Goal: Task Accomplishment & Management: Use online tool/utility

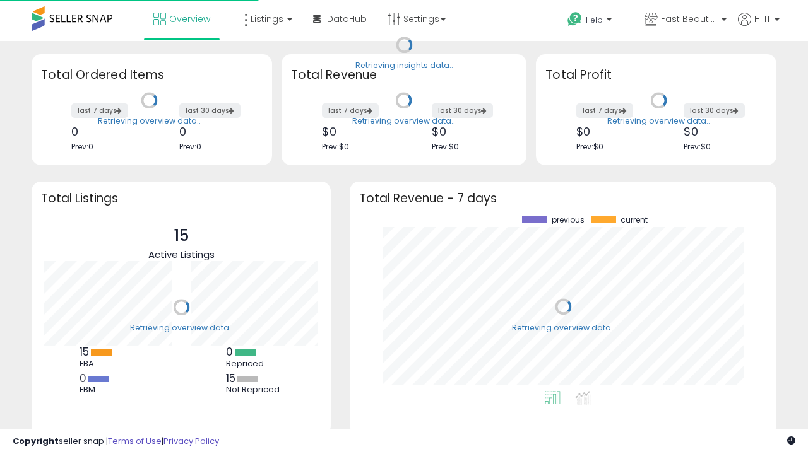
scroll to position [175, 401]
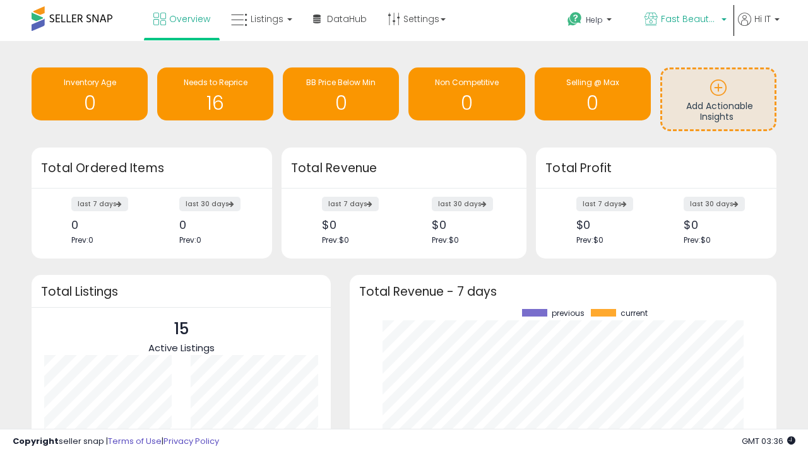
click at [684, 20] on span "Fast Beauty ([GEOGRAPHIC_DATA])" at bounding box center [689, 19] width 57 height 13
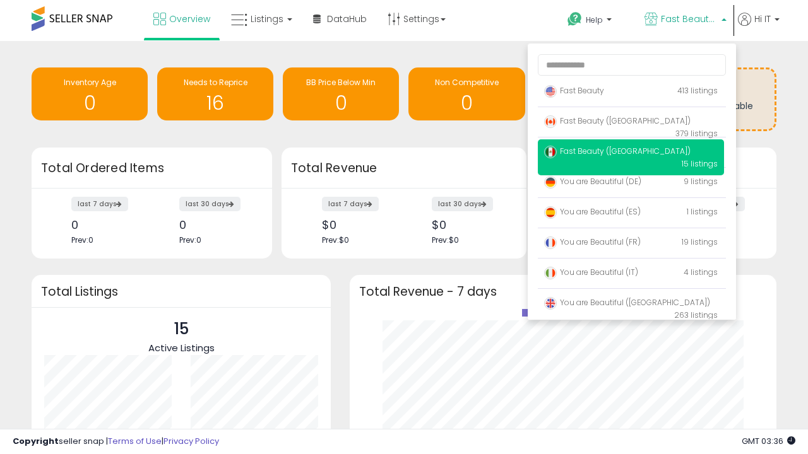
click at [631, 305] on span "You are Beautiful ([GEOGRAPHIC_DATA])" at bounding box center [627, 302] width 166 height 11
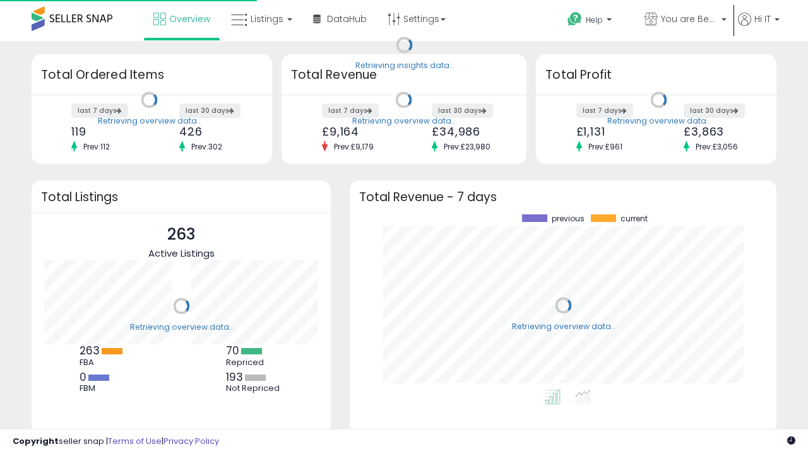
scroll to position [175, 401]
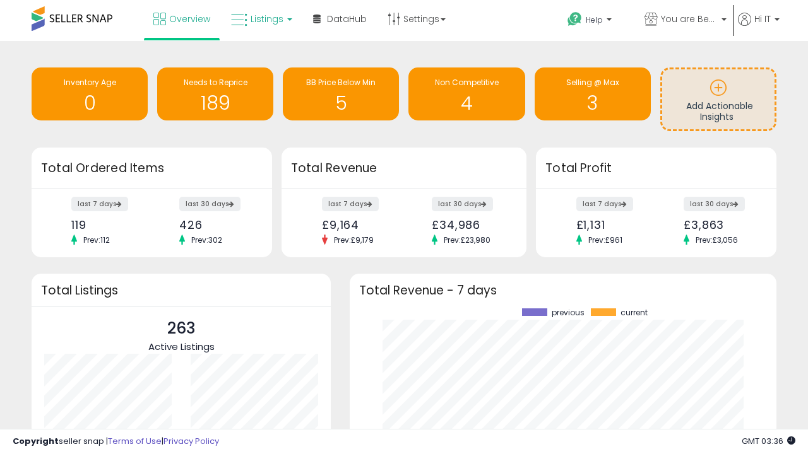
click at [260, 19] on span "Listings" at bounding box center [267, 19] width 33 height 13
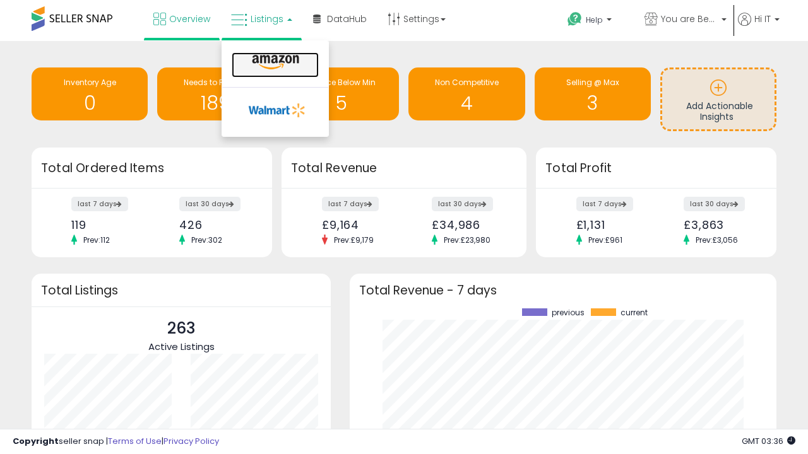
click at [274, 62] on icon at bounding box center [275, 62] width 55 height 16
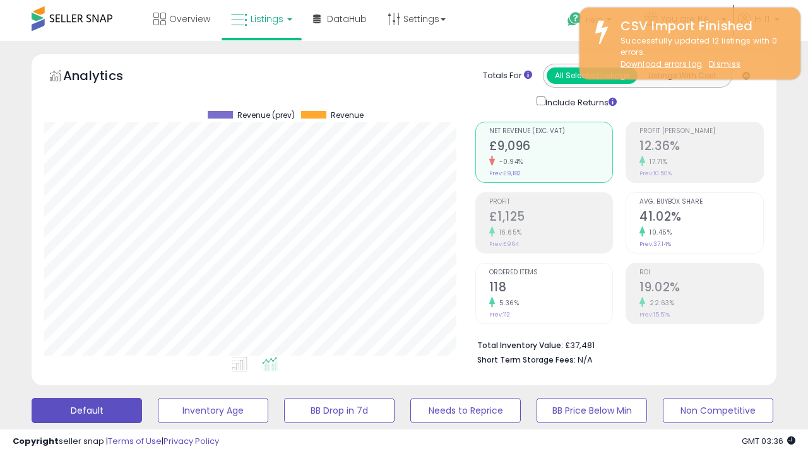
scroll to position [259, 430]
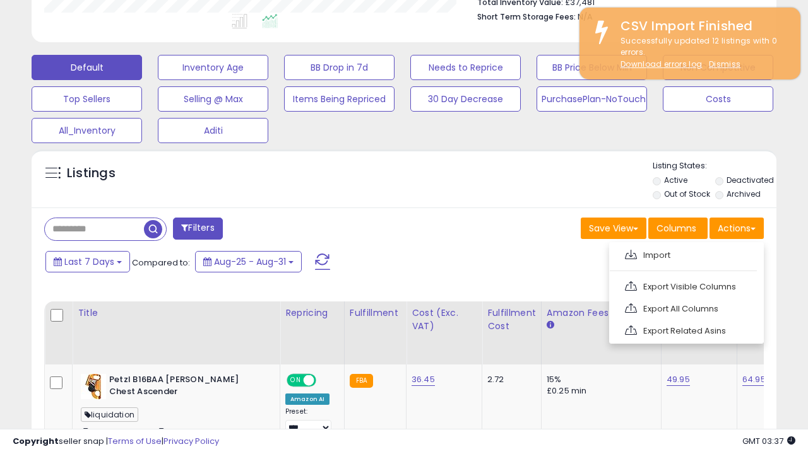
click at [631, 253] on span at bounding box center [631, 254] width 12 height 9
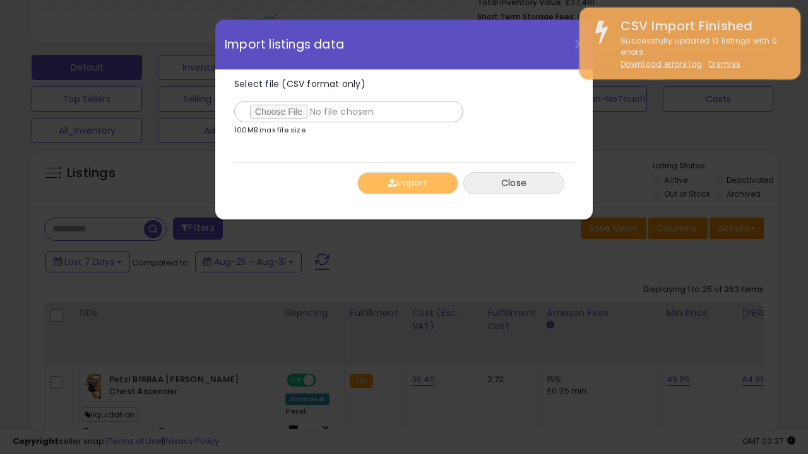
type input "**********"
click at [407, 183] on button "Import" at bounding box center [407, 183] width 101 height 22
